Goal: Task Accomplishment & Management: Manage account settings

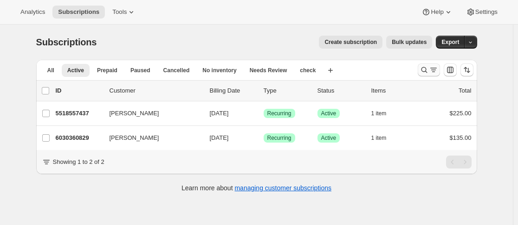
click at [424, 69] on icon "Search and filter results" at bounding box center [423, 69] width 9 height 9
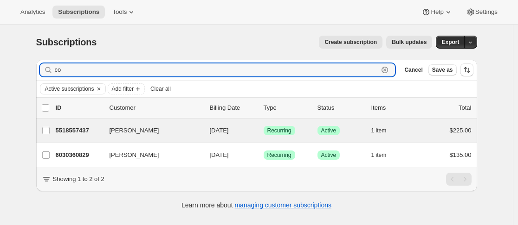
type input "c"
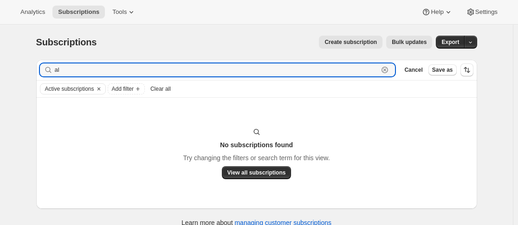
type input "a"
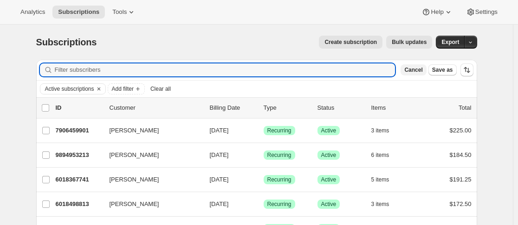
click at [413, 72] on span "Cancel" at bounding box center [413, 69] width 18 height 7
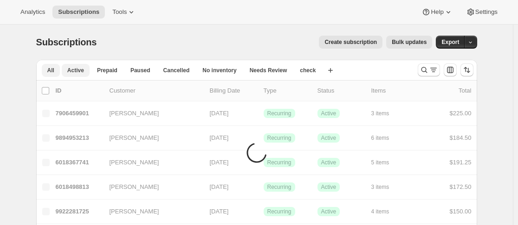
click at [52, 72] on span "All" at bounding box center [50, 70] width 7 height 7
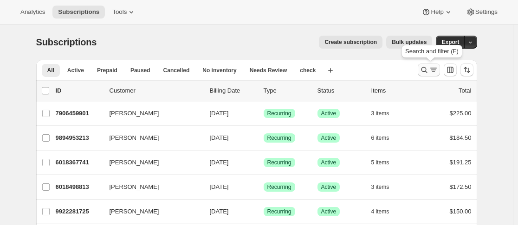
click at [428, 69] on icon "Search and filter results" at bounding box center [423, 69] width 9 height 9
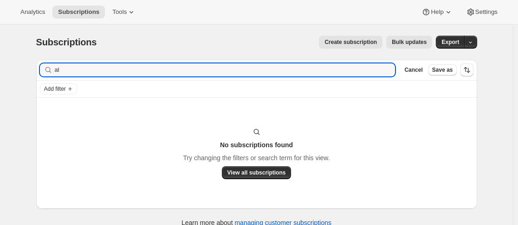
type input "a"
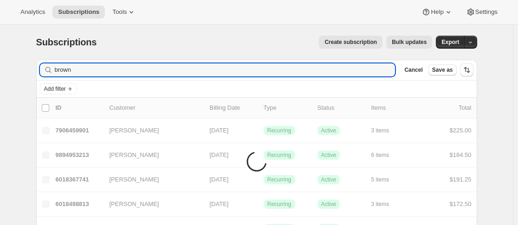
type input "brown"
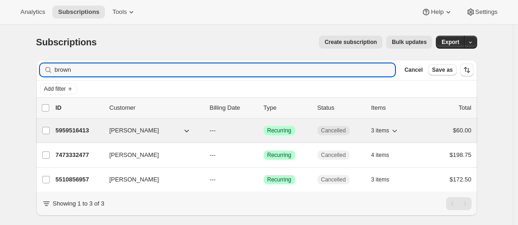
click at [66, 130] on p "5959516413" at bounding box center [79, 130] width 46 height 9
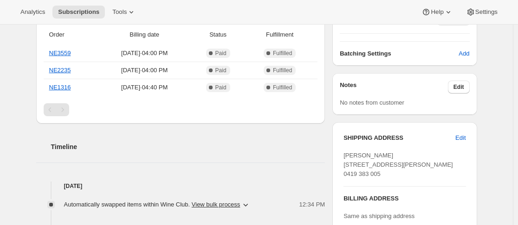
scroll to position [235, 0]
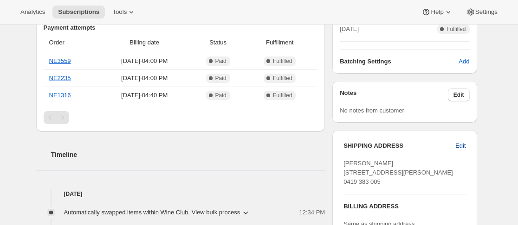
click at [463, 145] on span "Edit" at bounding box center [460, 145] width 10 height 9
select select "[GEOGRAPHIC_DATA]"
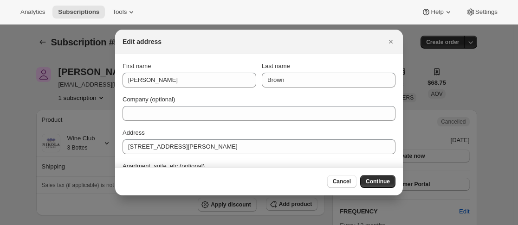
scroll to position [0, 0]
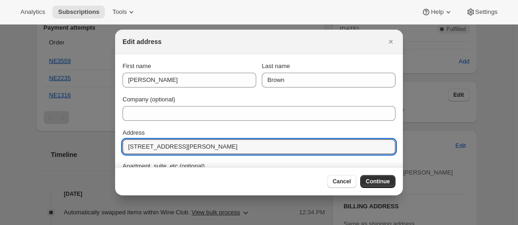
drag, startPoint x: 179, startPoint y: 148, endPoint x: 90, endPoint y: 150, distance: 89.0
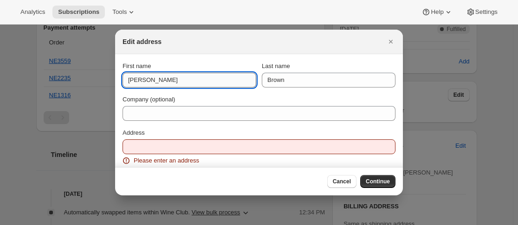
click at [137, 81] on input "[PERSON_NAME]" at bounding box center [189, 80] width 134 height 15
type input "Alen"
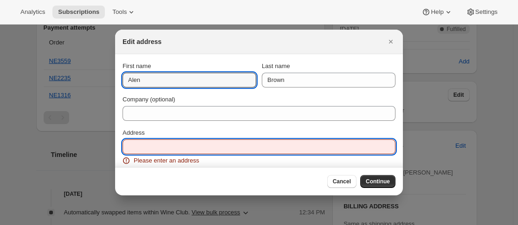
click at [142, 153] on input "Address" at bounding box center [258, 147] width 273 height 15
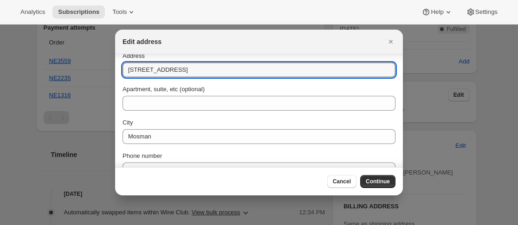
scroll to position [93, 0]
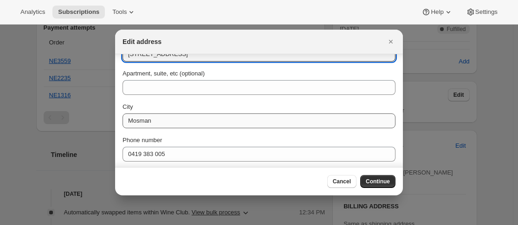
type input "[STREET_ADDRESS]"
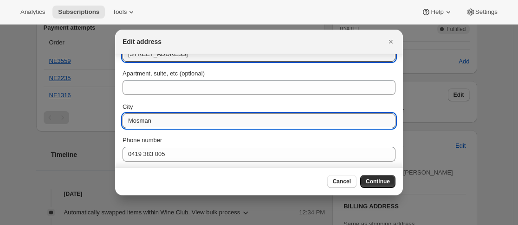
click at [209, 122] on input "Mosman" at bounding box center [258, 121] width 273 height 15
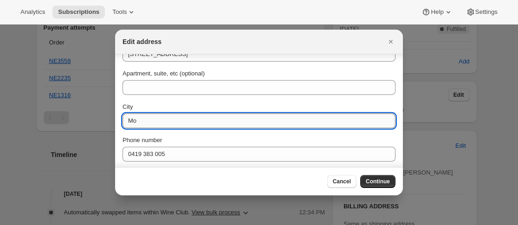
type input "M"
type input "[GEOGRAPHIC_DATA]"
click at [368, 180] on span "Continue" at bounding box center [377, 181] width 24 height 7
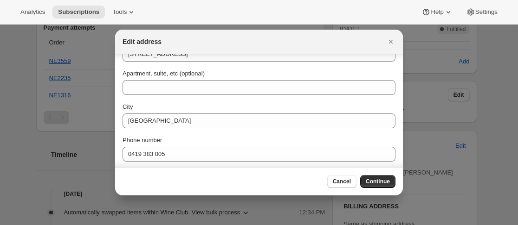
scroll to position [6, 0]
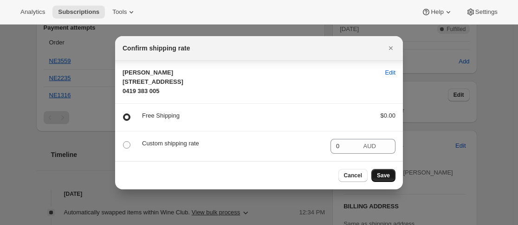
click at [384, 179] on span "Save" at bounding box center [383, 175] width 13 height 7
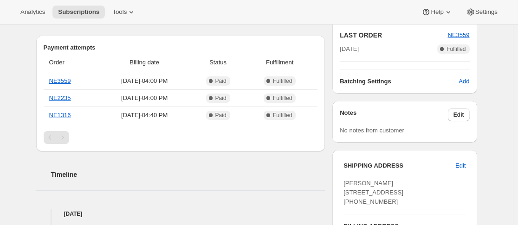
scroll to position [278, 0]
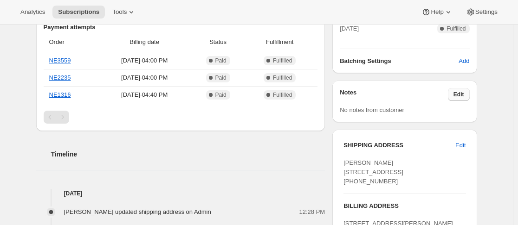
click at [461, 92] on span "Edit" at bounding box center [458, 94] width 11 height 7
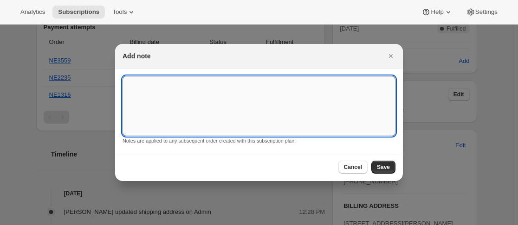
click at [308, 100] on textarea ":rr1:" at bounding box center [258, 106] width 273 height 60
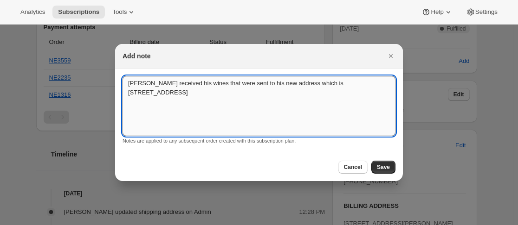
click at [123, 81] on textarea "[PERSON_NAME] received his wines that were sent to his new address which is [ST…" at bounding box center [258, 106] width 273 height 60
click at [275, 83] on textarea "No need to refund for the 3 winers sent to [PERSON_NAME] received his wines tha…" at bounding box center [258, 106] width 273 height 60
click at [297, 84] on textarea "No need to refund for the 3 winers sent to [PERSON_NAME].received his wines tha…" at bounding box center [258, 106] width 273 height 60
click at [274, 86] on textarea "No need to refund for the 3 winers sent to [PERSON_NAME].received his wines tha…" at bounding box center [258, 106] width 273 height 60
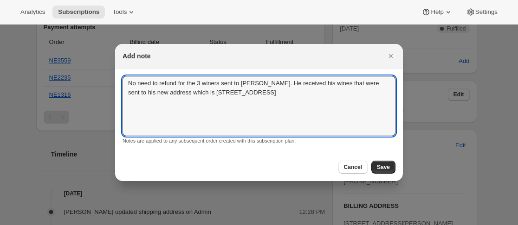
type textarea "No need to refund for the 3 winers sent to [PERSON_NAME]. He received his wines…"
click at [381, 160] on div "Cancel Save" at bounding box center [259, 167] width 288 height 28
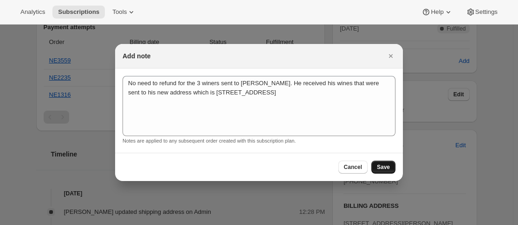
click at [381, 164] on button "Save" at bounding box center [383, 167] width 24 height 13
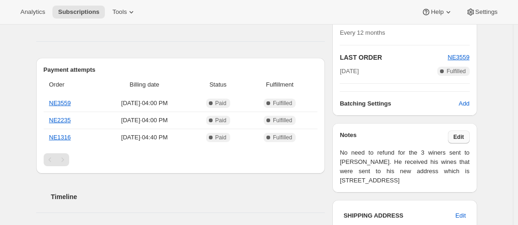
click at [464, 136] on span "Edit" at bounding box center [458, 137] width 11 height 7
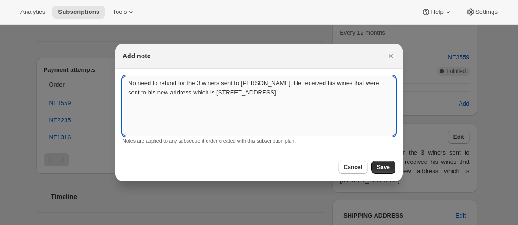
click at [217, 82] on textarea "No need to refund for the 3 winers sent to [PERSON_NAME]. He received his wines…" at bounding box center [258, 106] width 273 height 60
type textarea "No need to refund for the 3 wines sent to [PERSON_NAME]. He received his wines …"
click at [386, 166] on span "Save" at bounding box center [383, 167] width 13 height 7
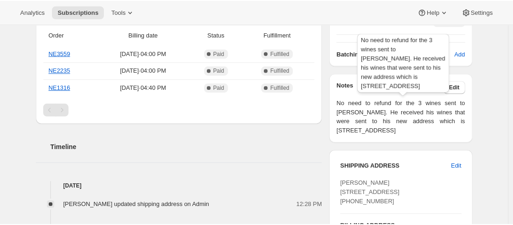
scroll to position [371, 0]
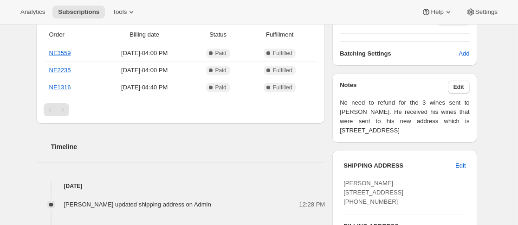
click at [494, 88] on div "Subscription #5959516413. This page is ready Subscription #5959516413 Success R…" at bounding box center [256, 75] width 512 height 843
